Goal: Transaction & Acquisition: Download file/media

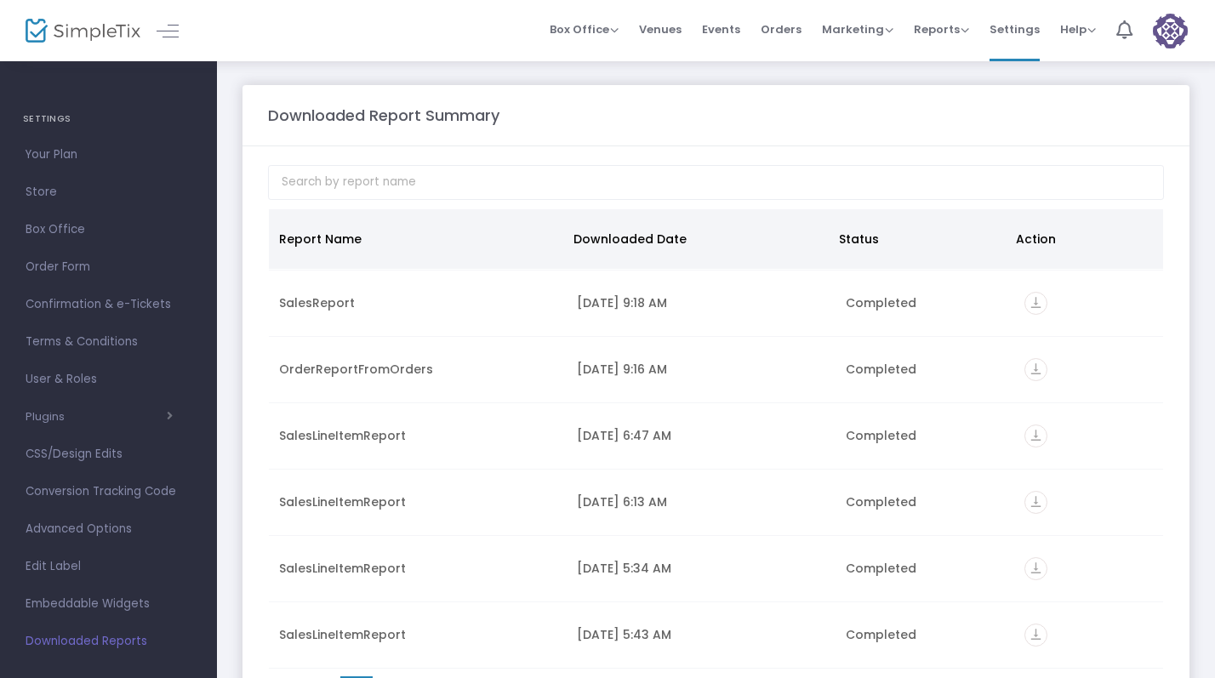
scroll to position [264, 0]
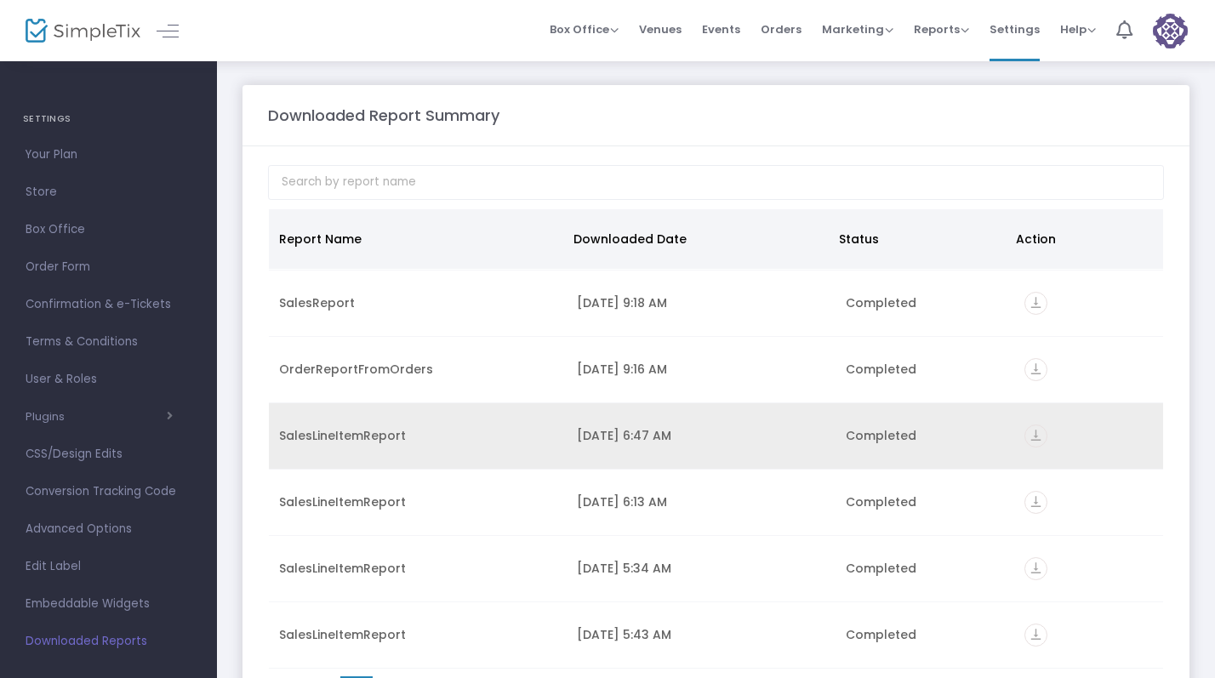
click at [1028, 441] on icon "vertical_align_bottom" at bounding box center [1035, 435] width 23 height 23
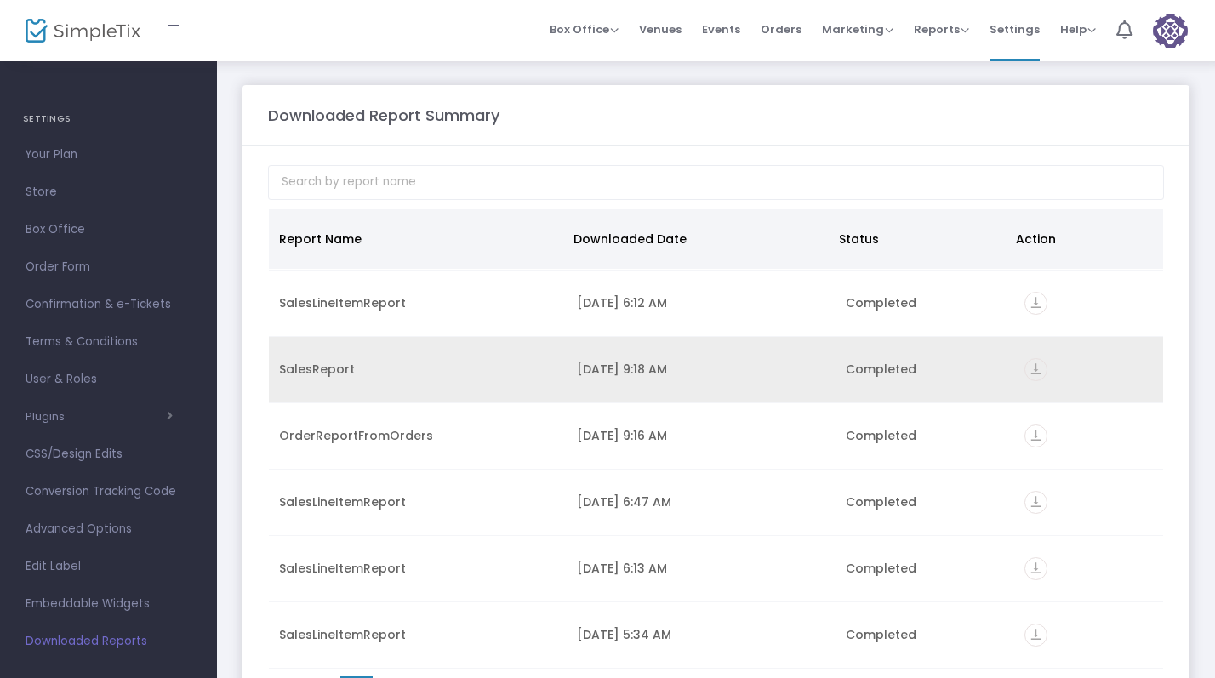
scroll to position [264, 0]
click at [408, 369] on div "SalesReport" at bounding box center [417, 369] width 277 height 17
click at [1024, 368] on icon "vertical_align_bottom" at bounding box center [1035, 369] width 23 height 23
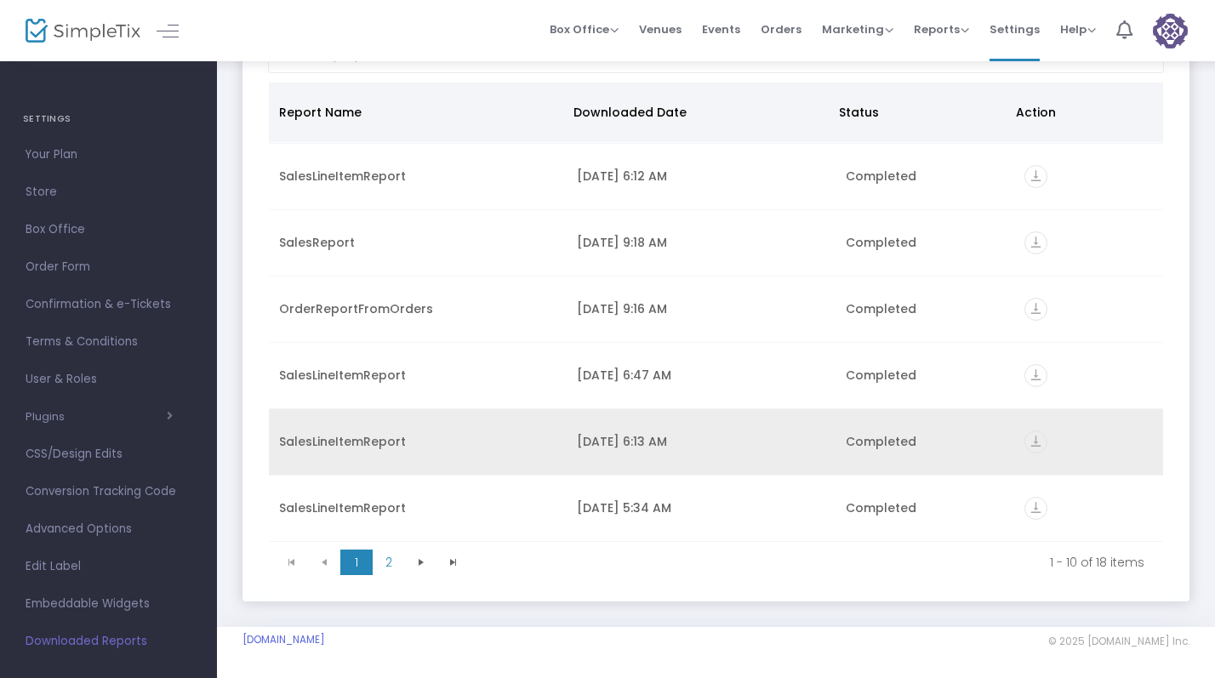
scroll to position [129, 0]
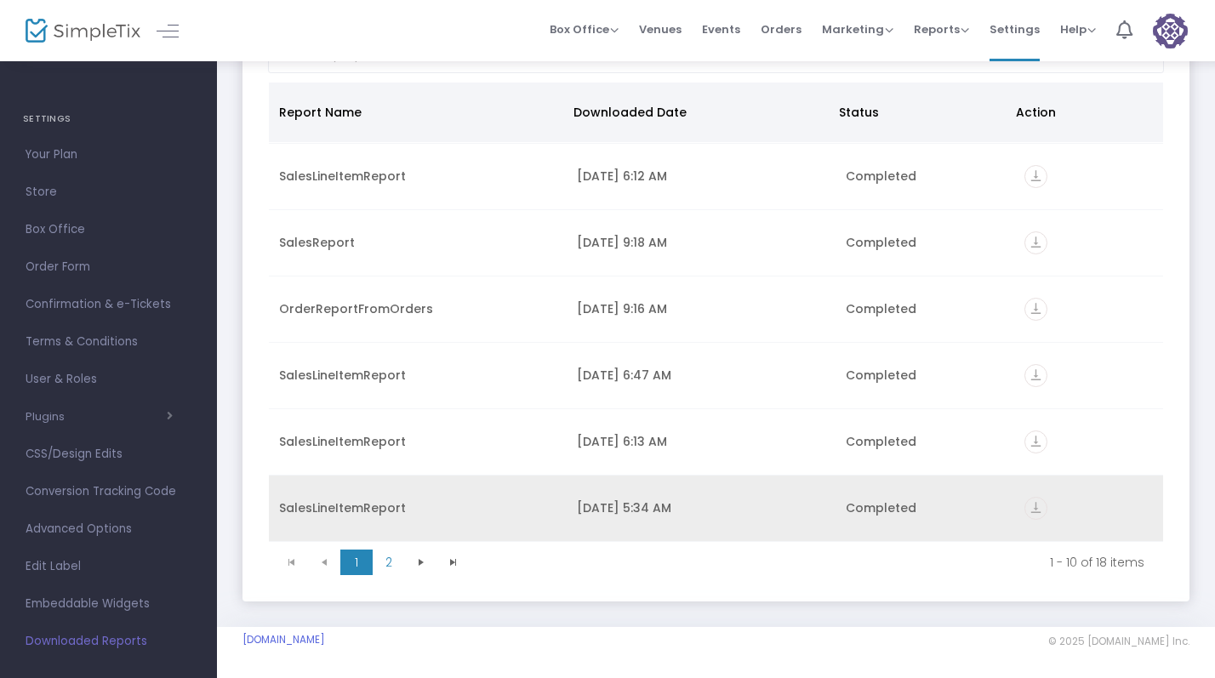
click at [1024, 510] on icon "vertical_align_bottom" at bounding box center [1035, 508] width 23 height 23
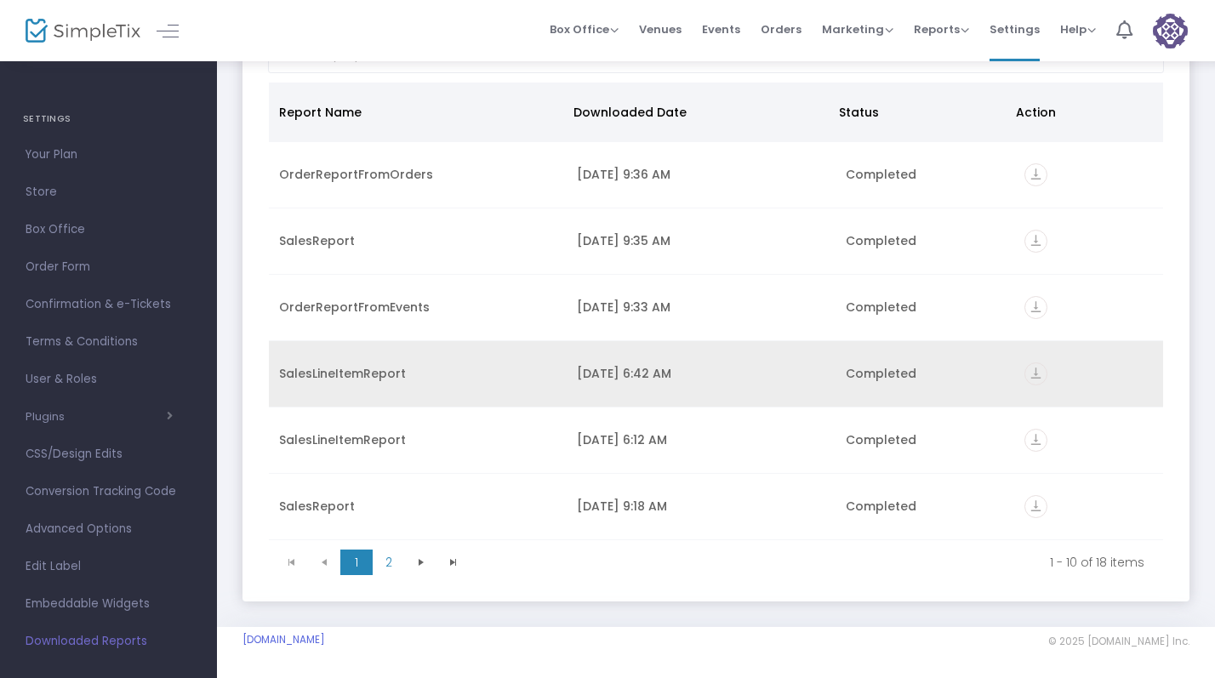
scroll to position [0, 0]
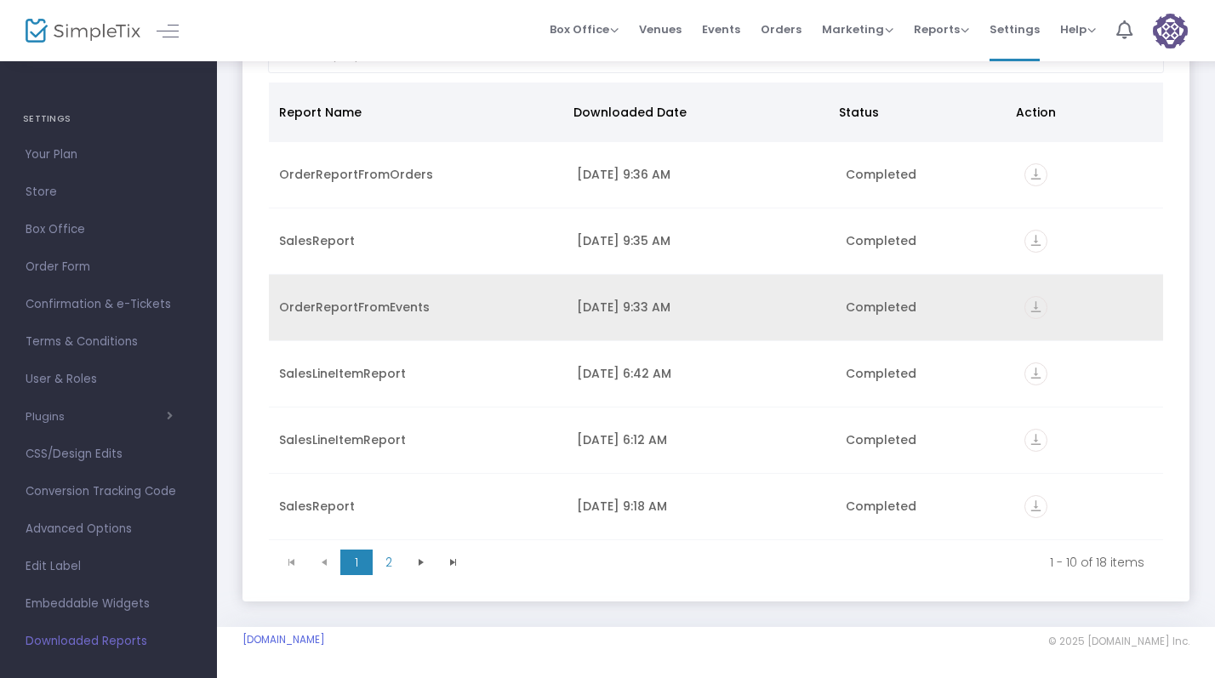
click at [452, 302] on div "OrderReportFromEvents" at bounding box center [417, 307] width 277 height 17
click at [1026, 303] on icon "vertical_align_bottom" at bounding box center [1035, 307] width 23 height 23
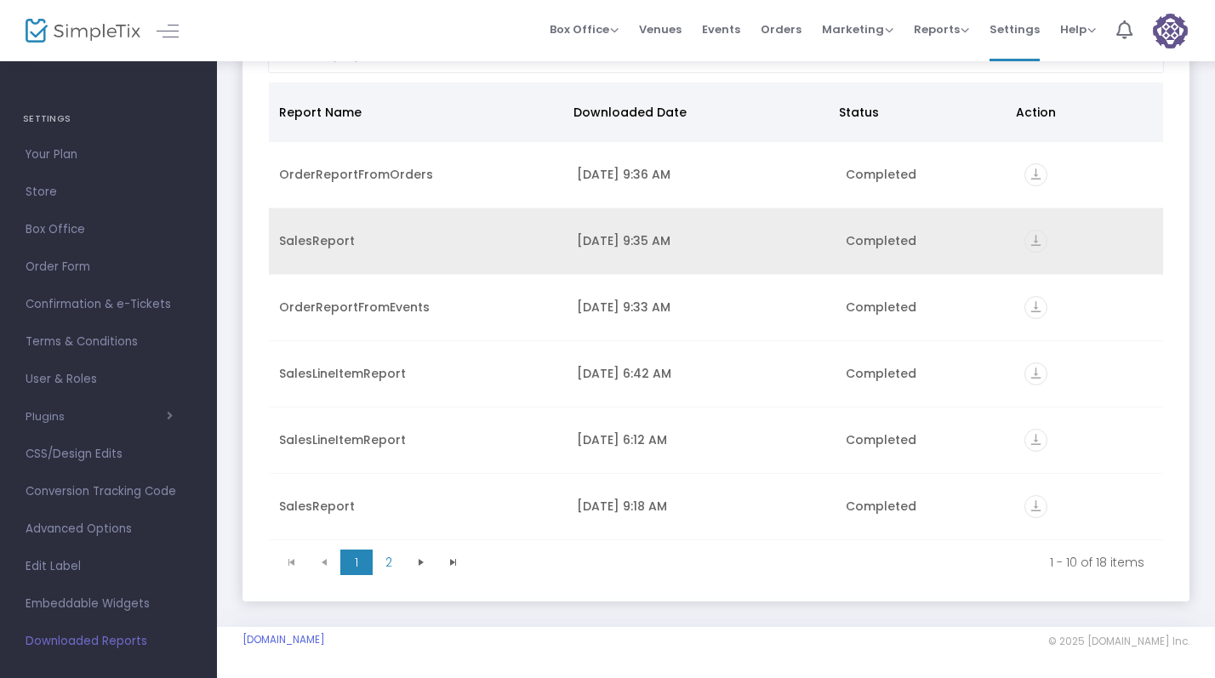
click at [567, 239] on td "[DATE] 9:35 AM" at bounding box center [701, 241] width 268 height 66
click at [1030, 239] on icon "vertical_align_bottom" at bounding box center [1035, 241] width 23 height 23
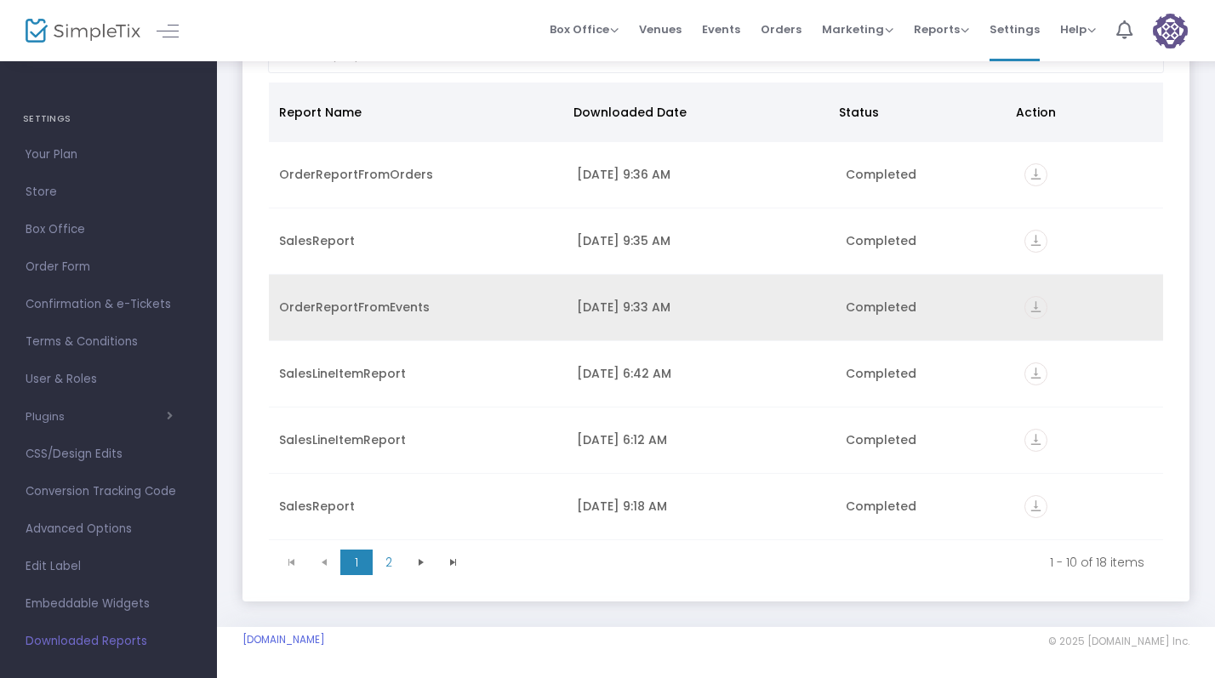
click at [375, 314] on div "OrderReportFromEvents" at bounding box center [417, 307] width 277 height 17
click at [1030, 305] on icon "vertical_align_bottom" at bounding box center [1035, 307] width 23 height 23
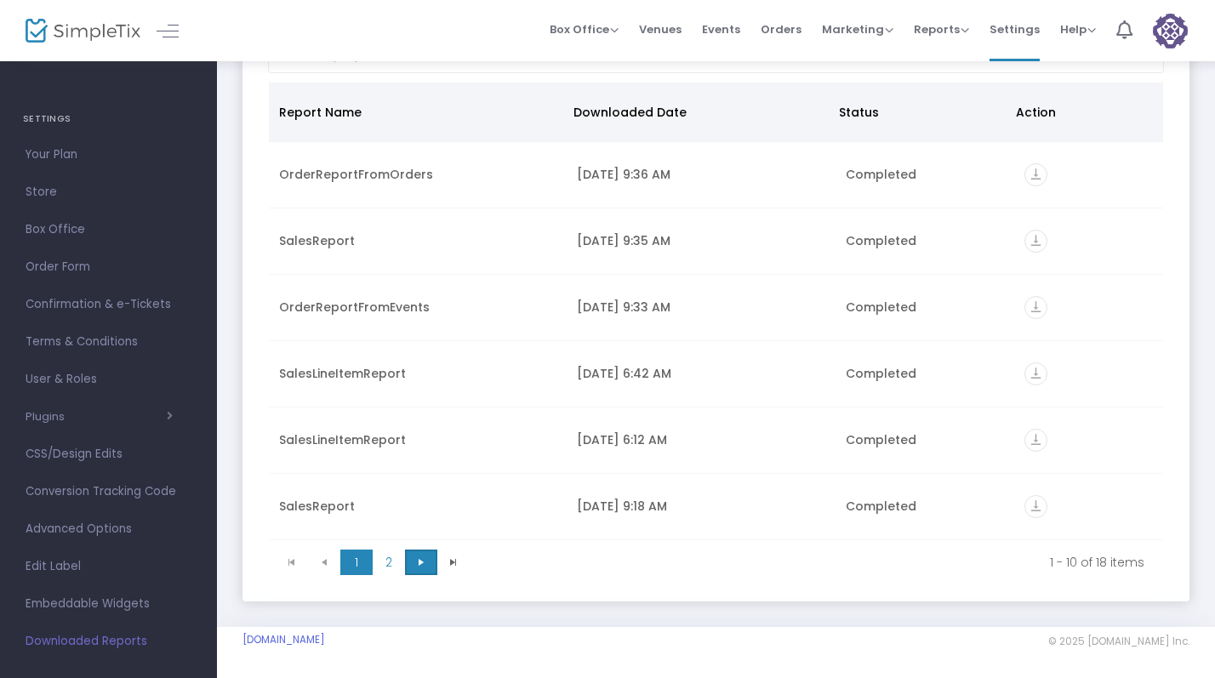
click at [420, 566] on span "Go to the next page" at bounding box center [421, 562] width 14 height 14
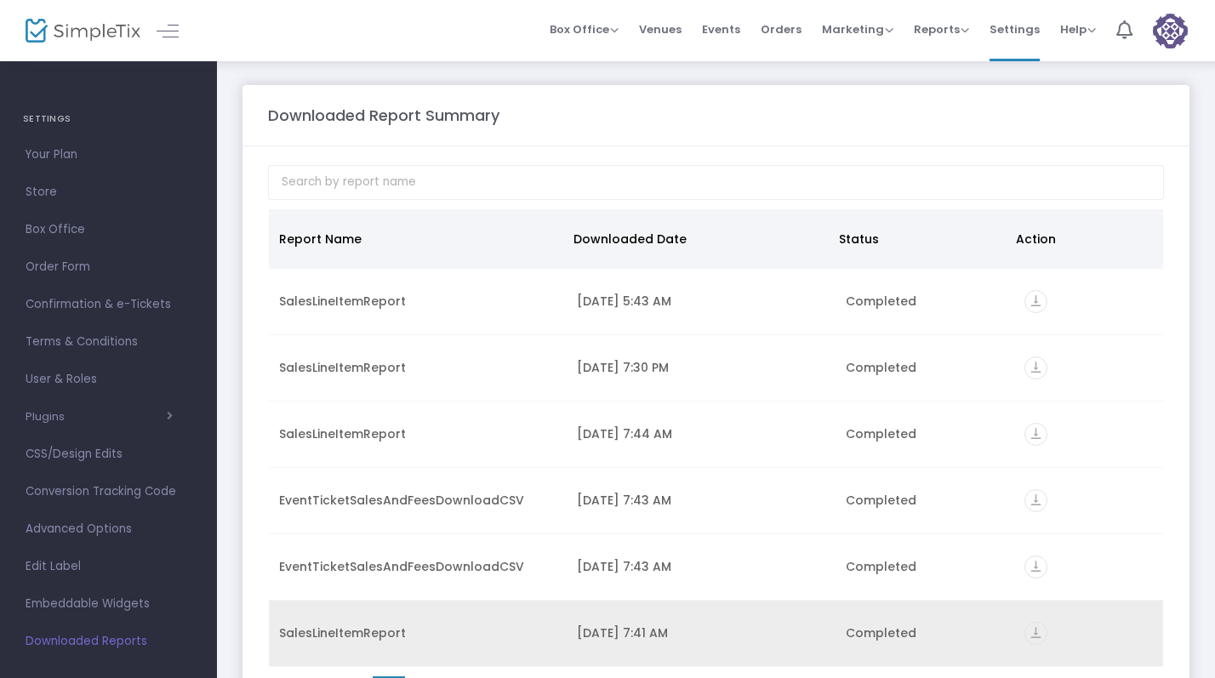
click at [1034, 634] on icon "vertical_align_bottom" at bounding box center [1035, 633] width 23 height 23
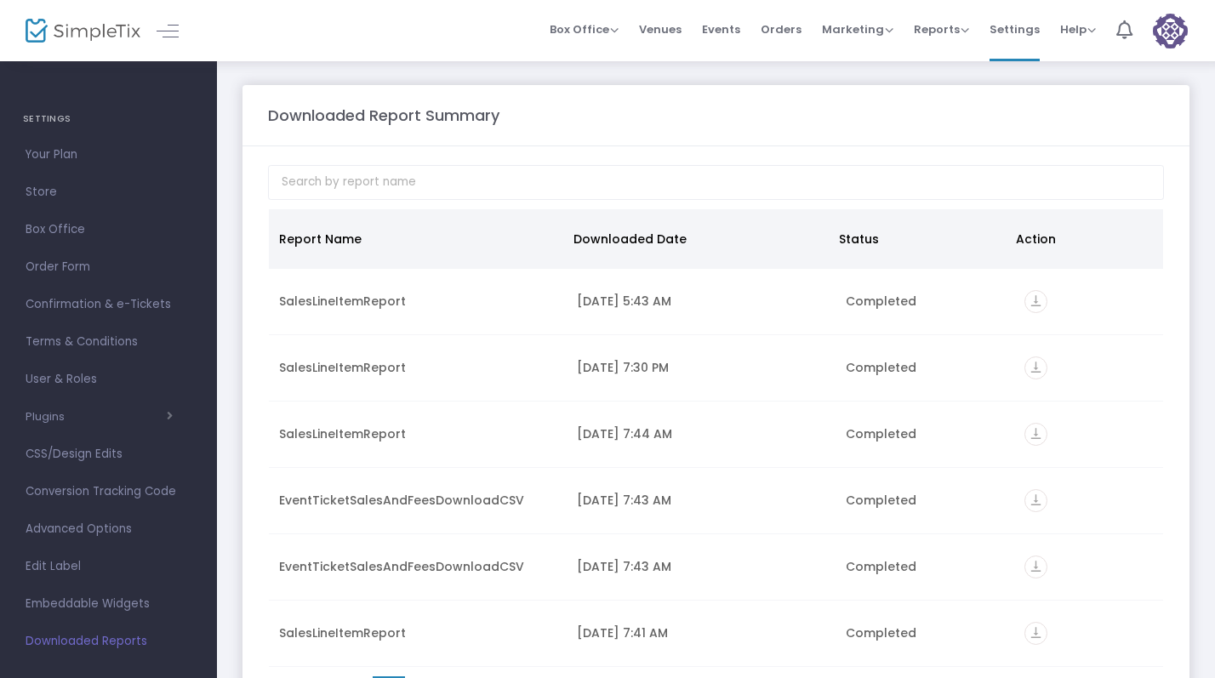
click at [654, 105] on div "Downloaded Report Summary" at bounding box center [715, 115] width 913 height 23
click at [75, 225] on span "Box Office" at bounding box center [109, 230] width 166 height 22
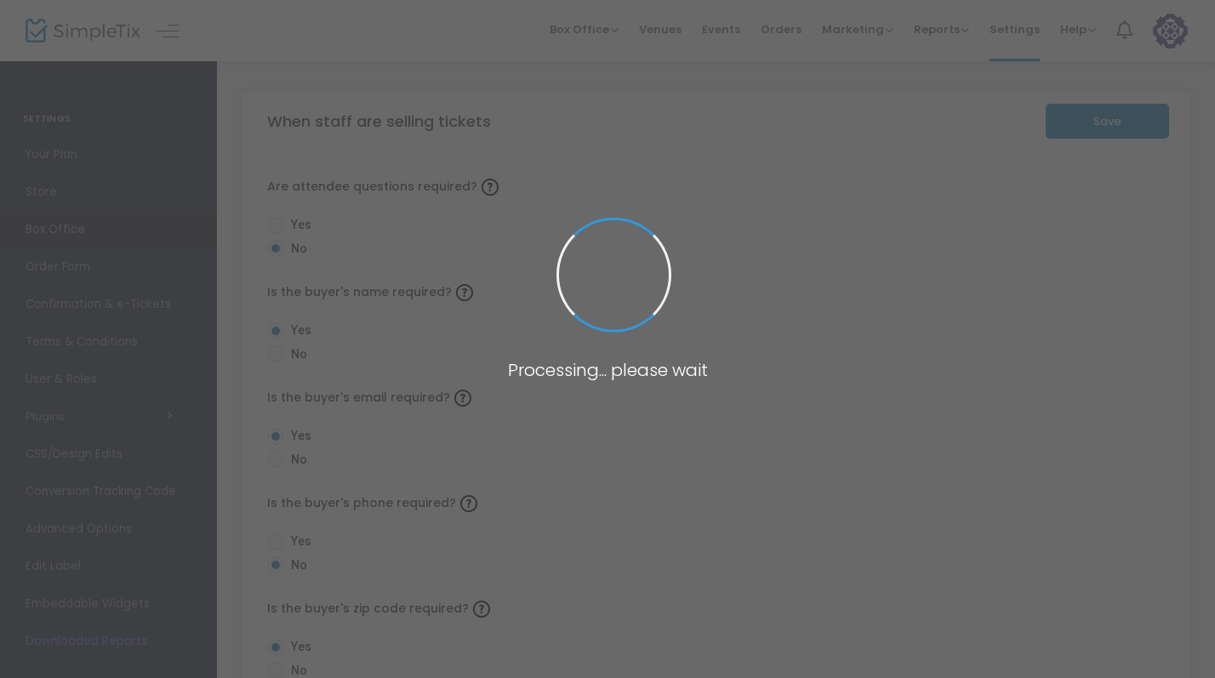
radio input "false"
radio input "true"
radio input "false"
radio input "true"
radio input "false"
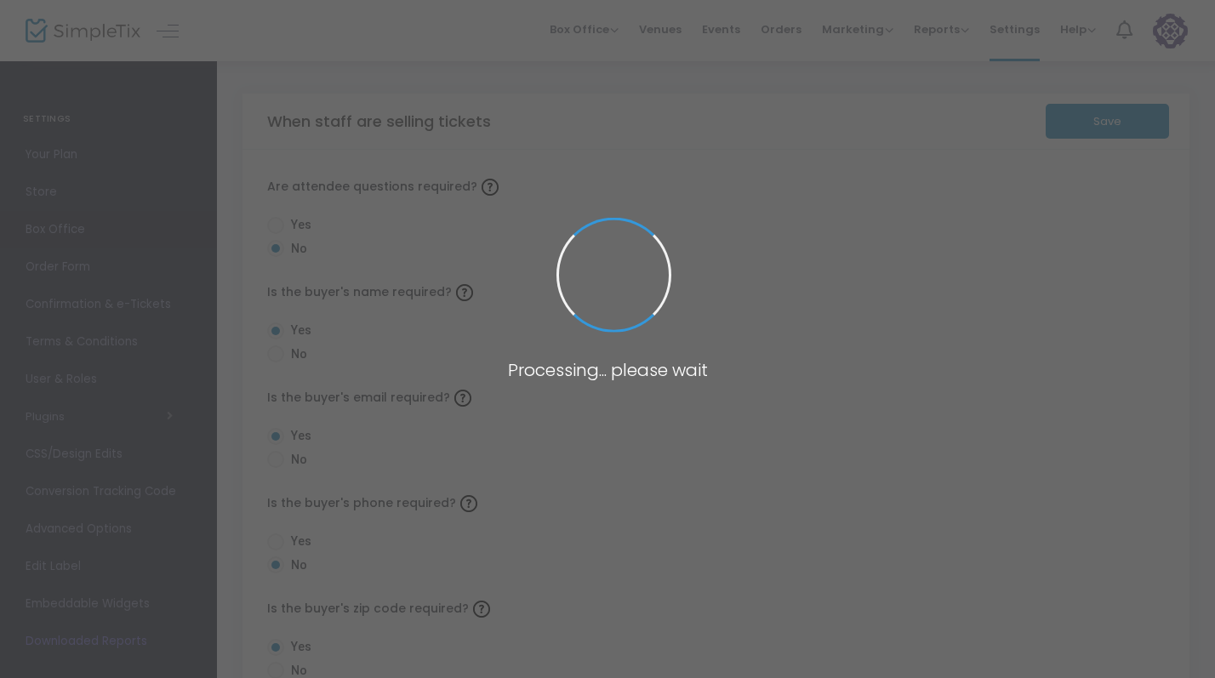
radio input "true"
radio input "false"
radio input "true"
radio input "false"
radio input "true"
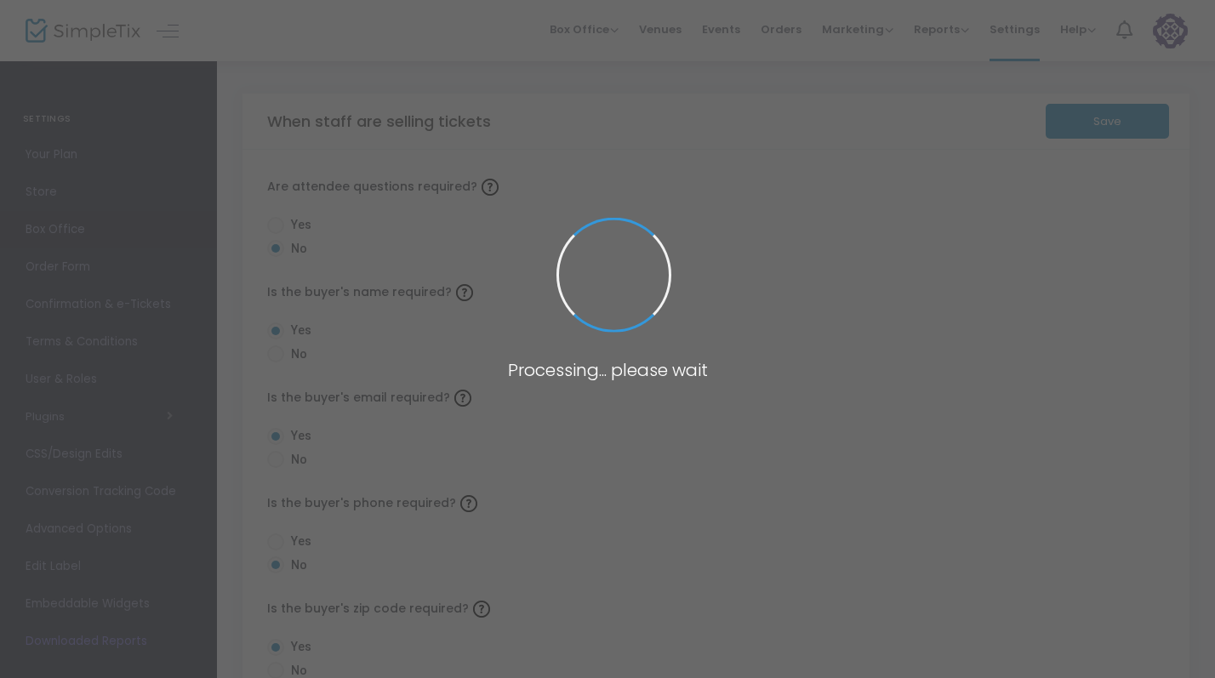
radio input "true"
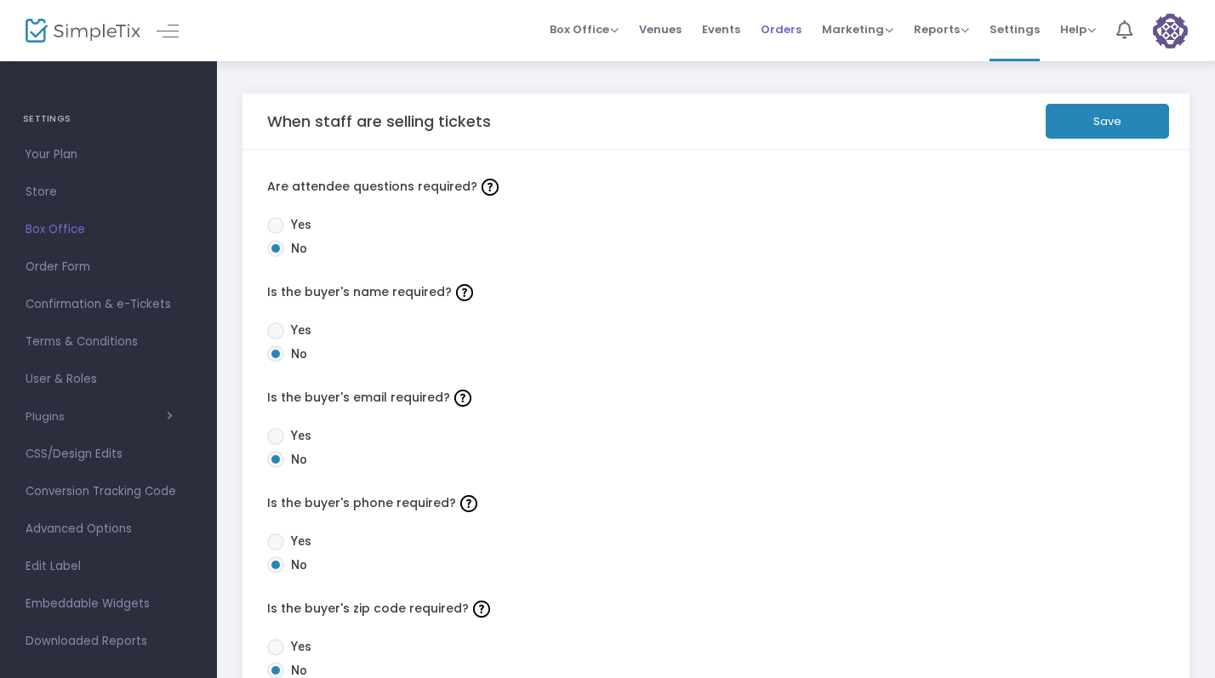
click at [793, 16] on span "Orders" at bounding box center [780, 29] width 41 height 43
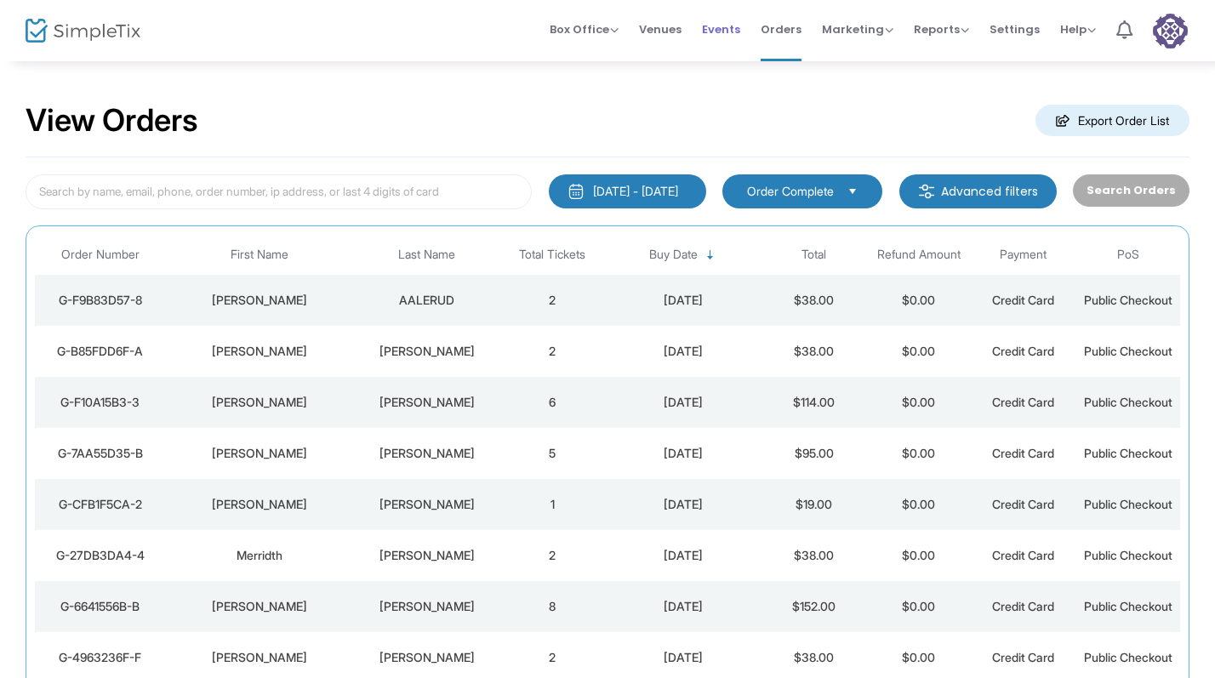
click at [731, 36] on span "Events" at bounding box center [721, 29] width 38 height 43
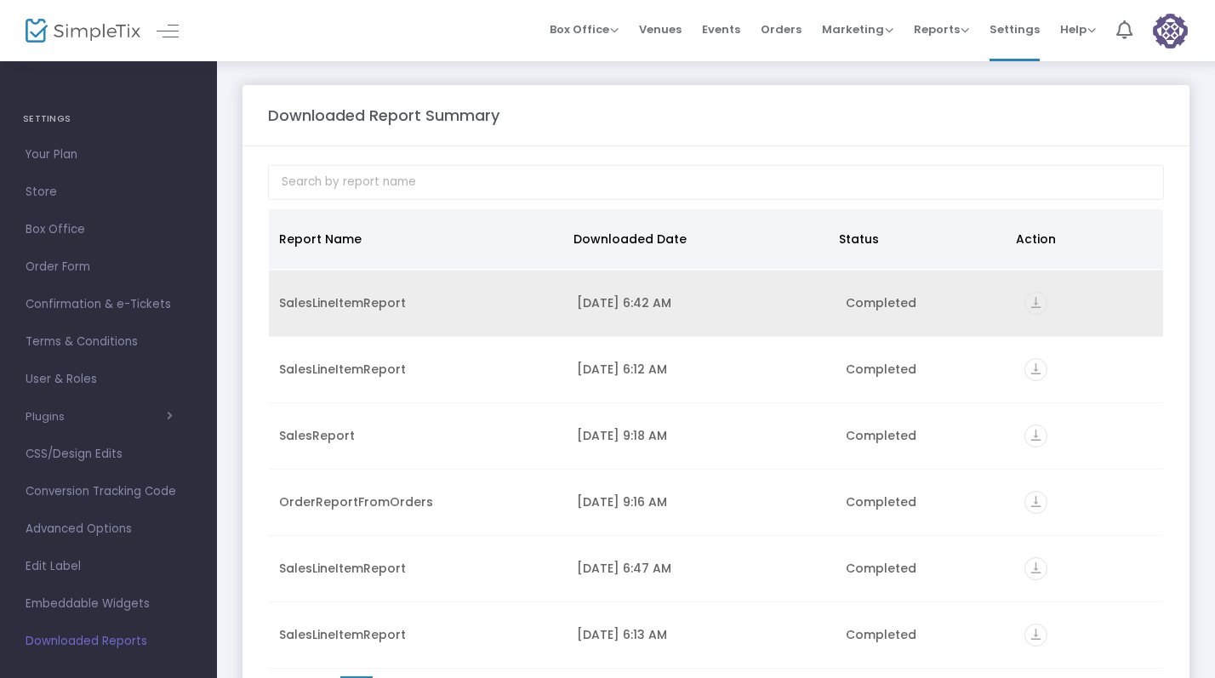
scroll to position [264, 0]
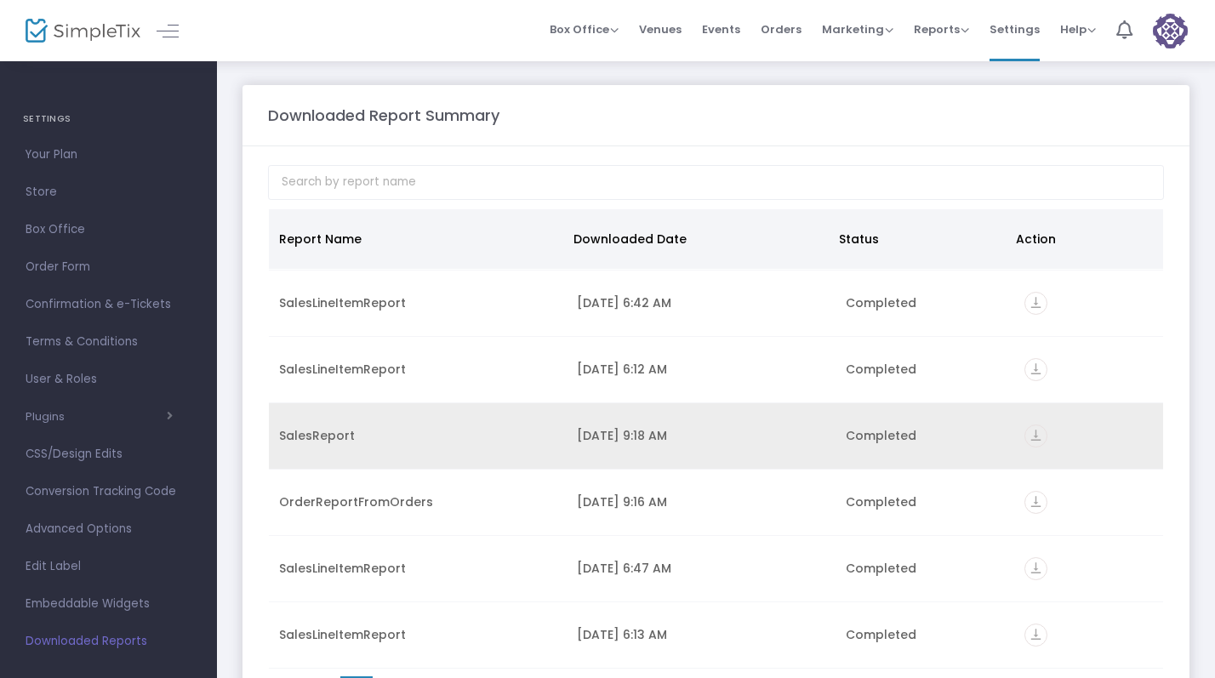
click at [1028, 441] on icon "vertical_align_bottom" at bounding box center [1035, 435] width 23 height 23
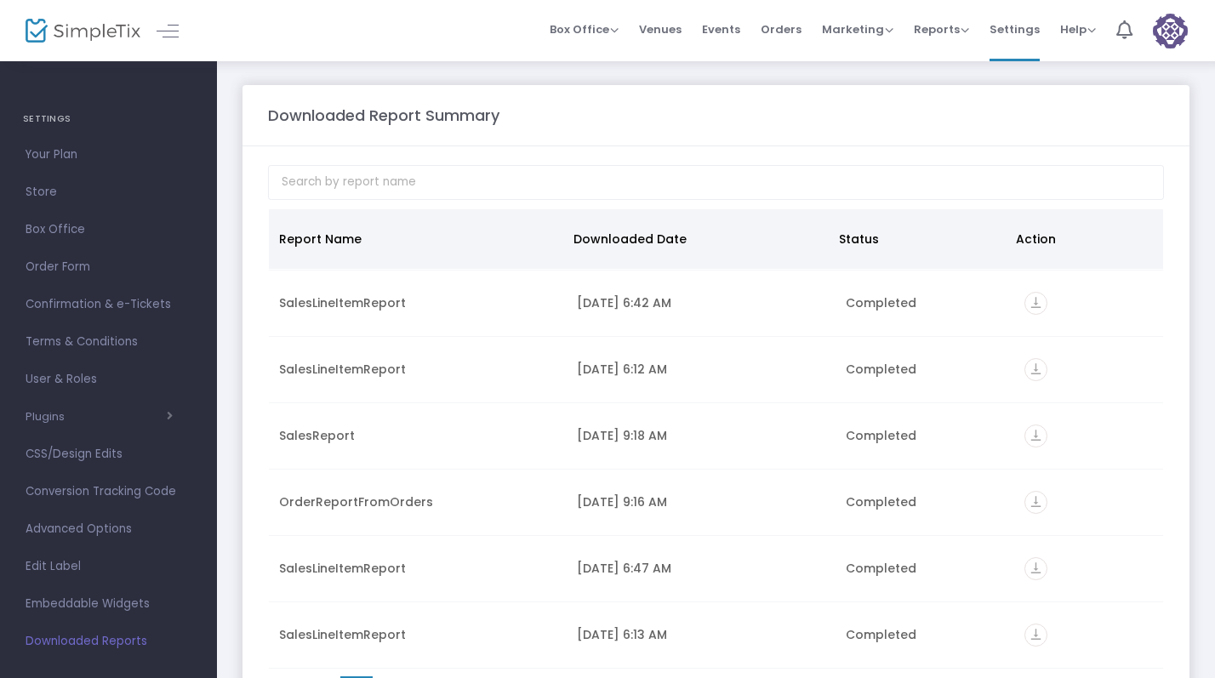
click at [632, 130] on m-panel-header "Downloaded Report Summary" at bounding box center [715, 115] width 947 height 61
click at [793, 23] on span "Orders" at bounding box center [780, 29] width 41 height 43
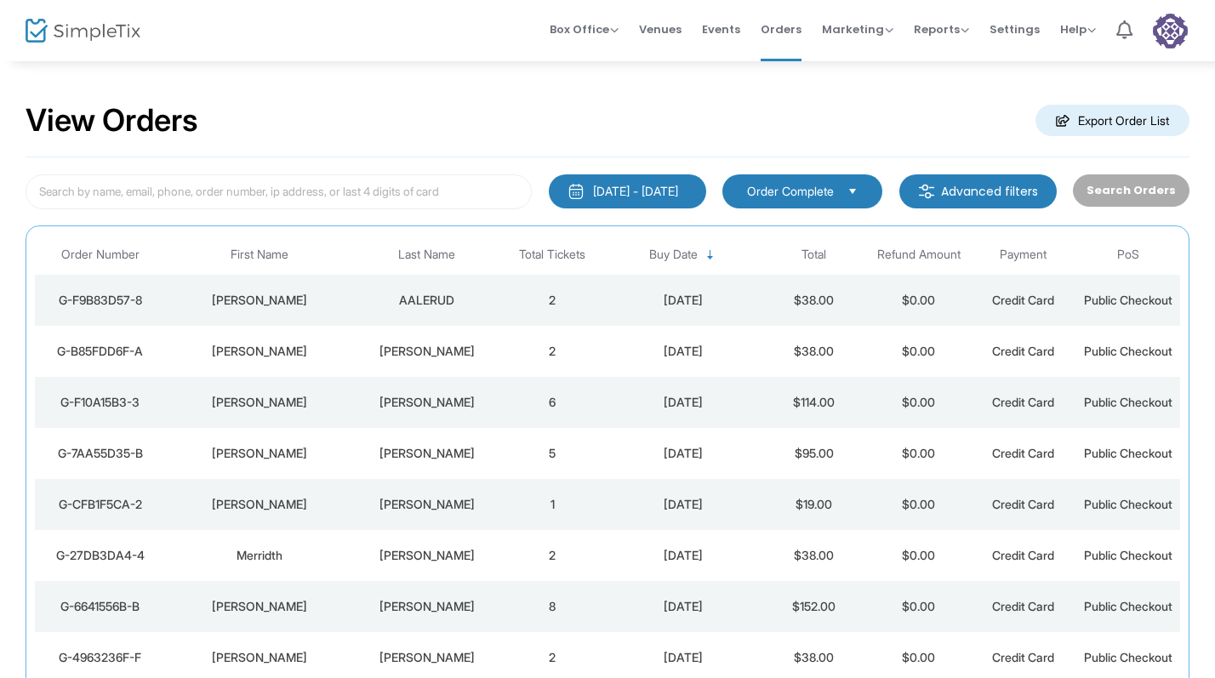
click at [1130, 126] on m-button "Export Order List" at bounding box center [1112, 120] width 154 height 31
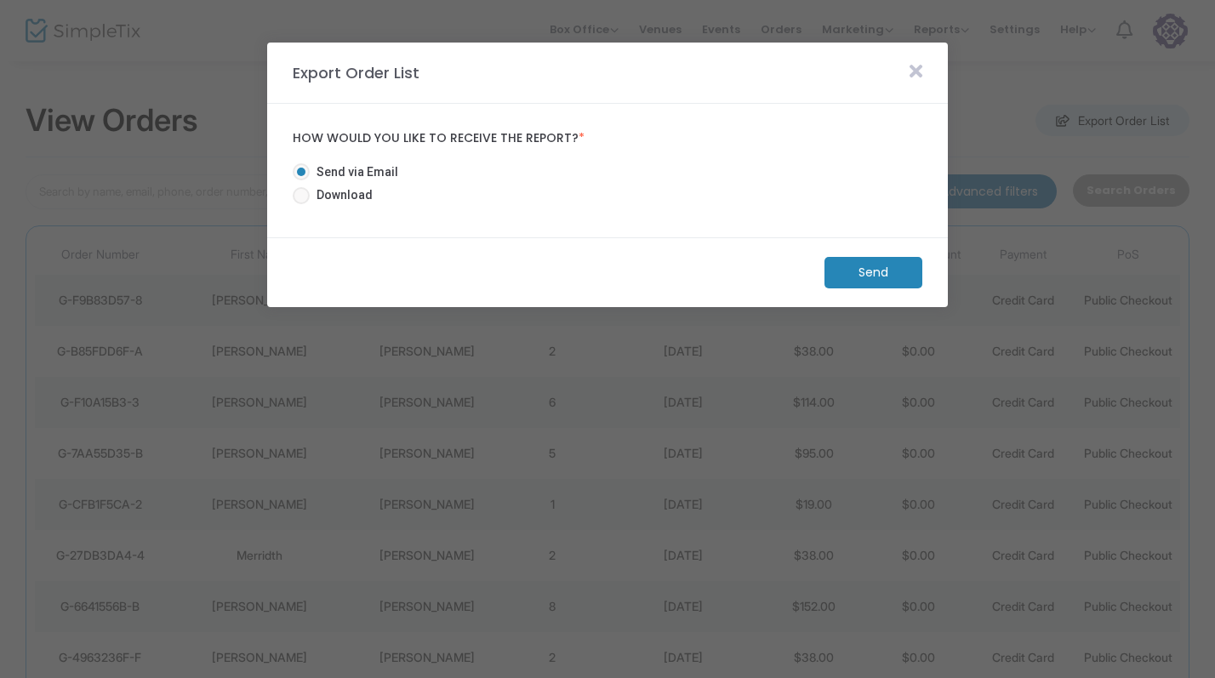
click at [342, 191] on span "Download" at bounding box center [341, 195] width 63 height 18
click at [301, 204] on input "Download" at bounding box center [300, 204] width 1 height 1
radio input "true"
click at [904, 275] on m-button "Download" at bounding box center [858, 272] width 127 height 31
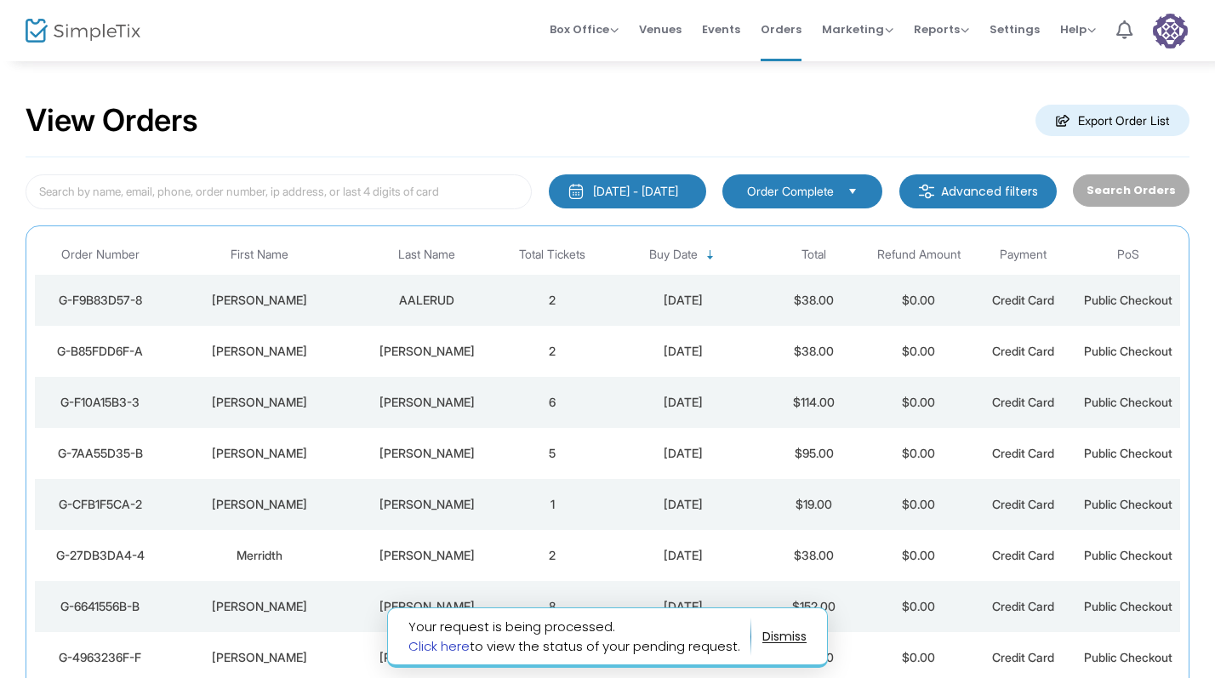
click at [446, 645] on link "Click here" at bounding box center [438, 646] width 61 height 18
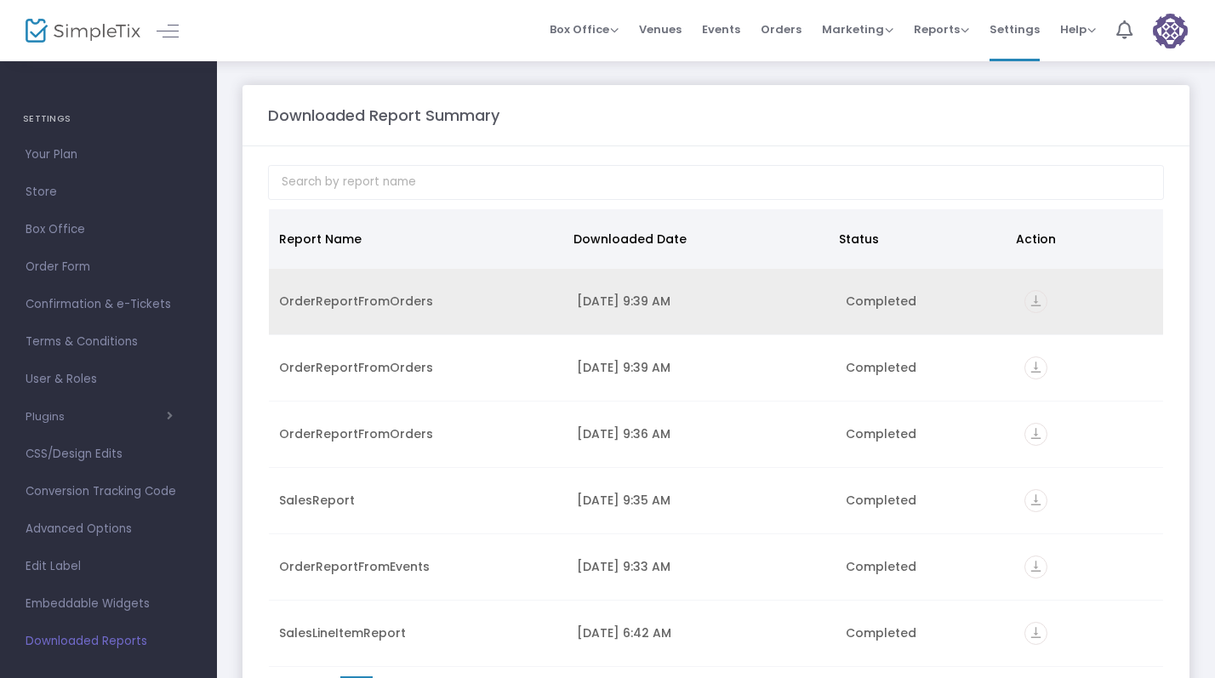
click at [1035, 304] on icon "vertical_align_bottom" at bounding box center [1035, 301] width 23 height 23
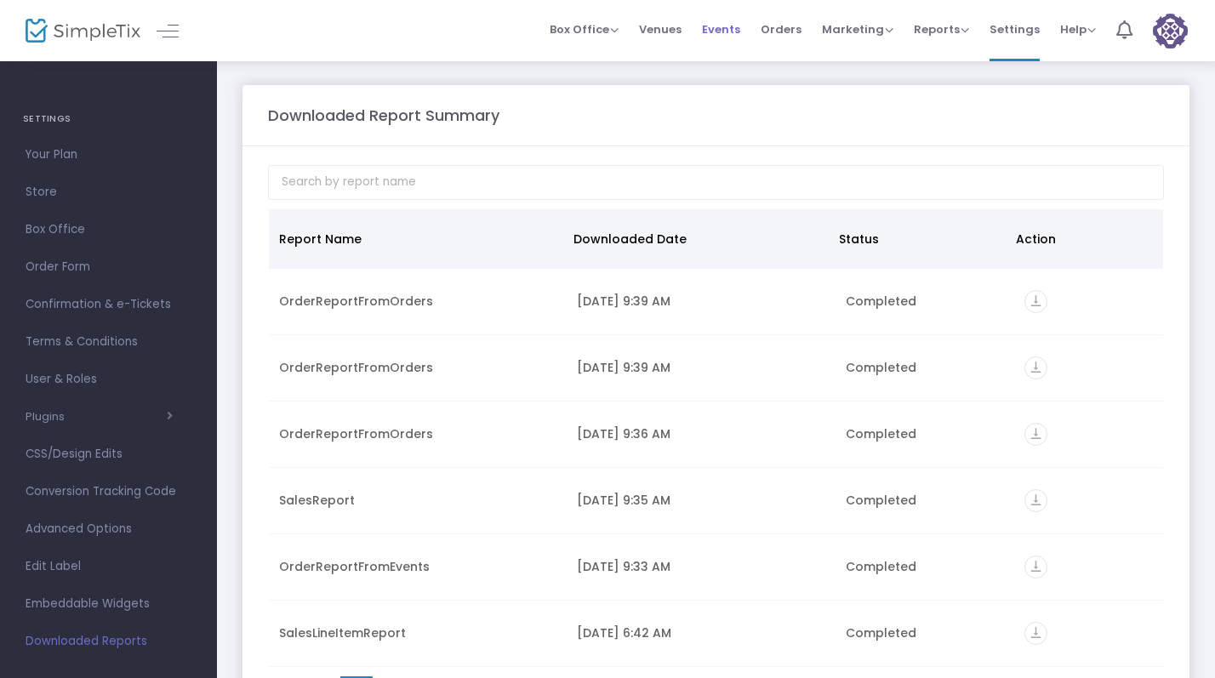
click at [728, 30] on span "Events" at bounding box center [721, 29] width 38 height 43
